Goal: Task Accomplishment & Management: Use online tool/utility

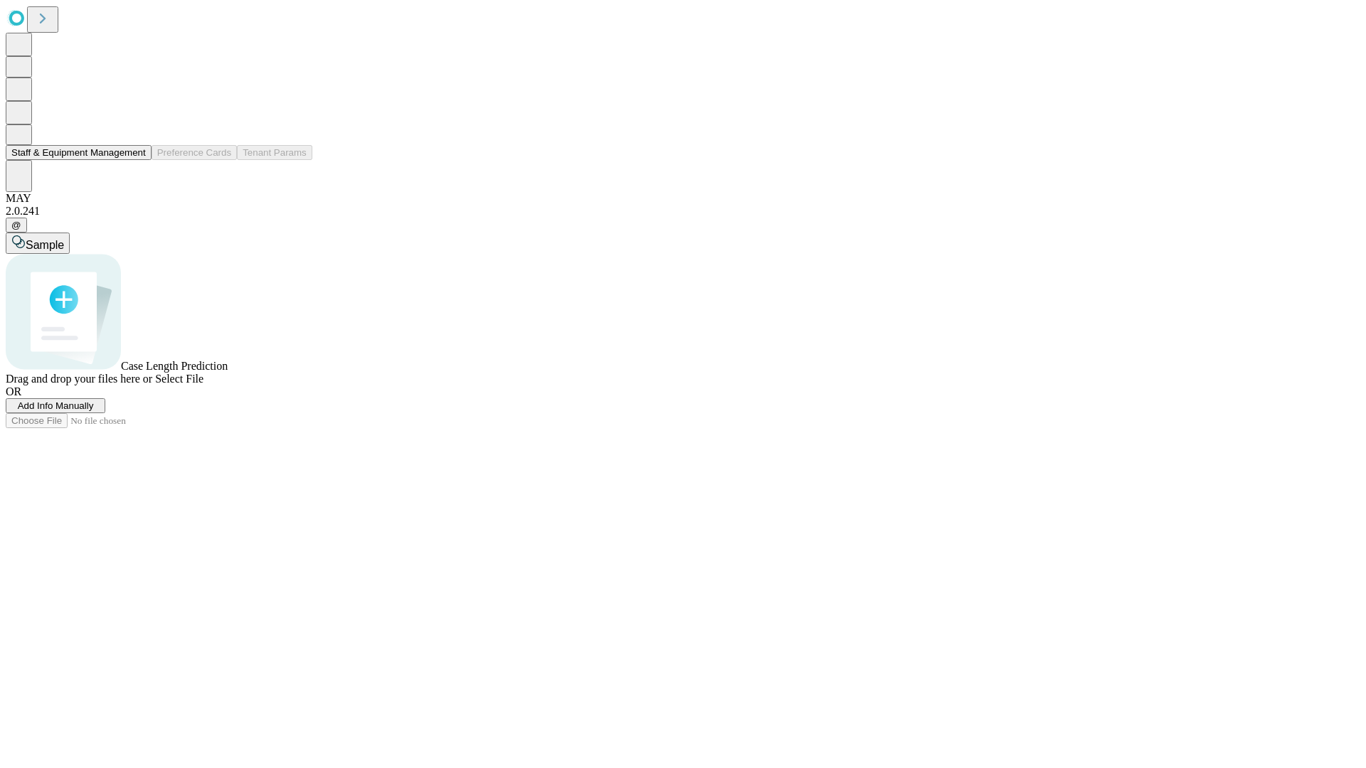
click at [136, 160] on button "Staff & Equipment Management" at bounding box center [79, 152] width 146 height 15
